Goal: Task Accomplishment & Management: Manage account settings

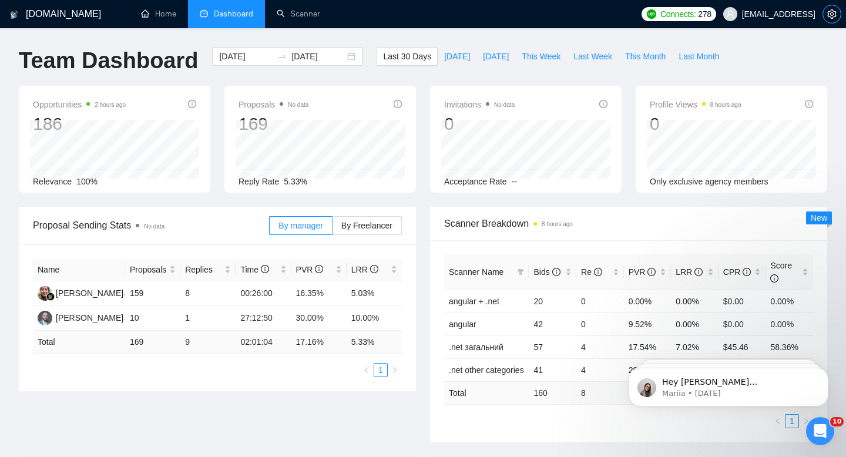
click at [838, 13] on span "setting" at bounding box center [833, 13] width 18 height 9
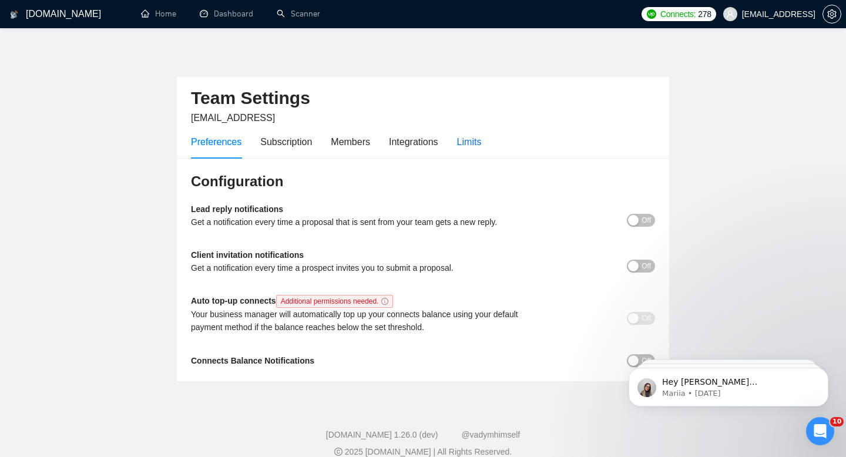
click at [477, 139] on div "Limits" at bounding box center [469, 142] width 25 height 15
